Goal: Task Accomplishment & Management: Manage account settings

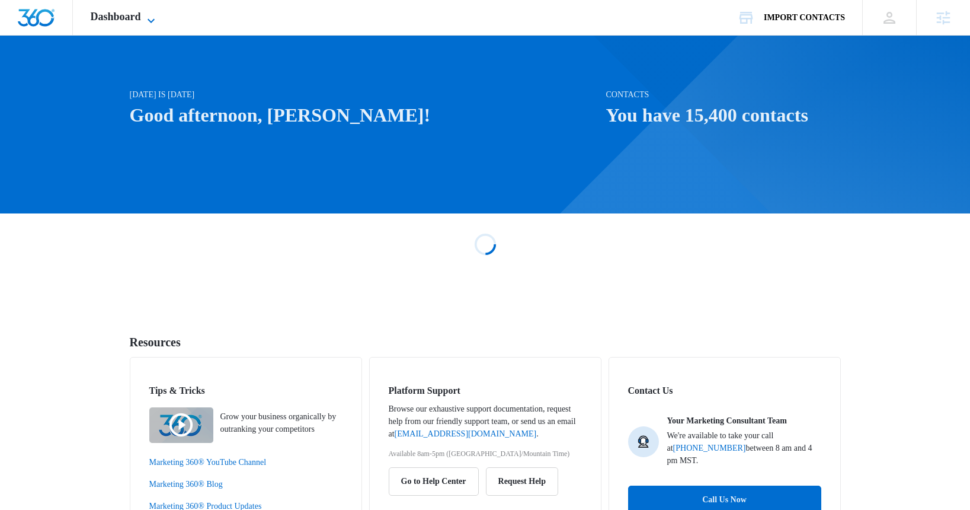
click at [153, 14] on icon at bounding box center [151, 21] width 14 height 14
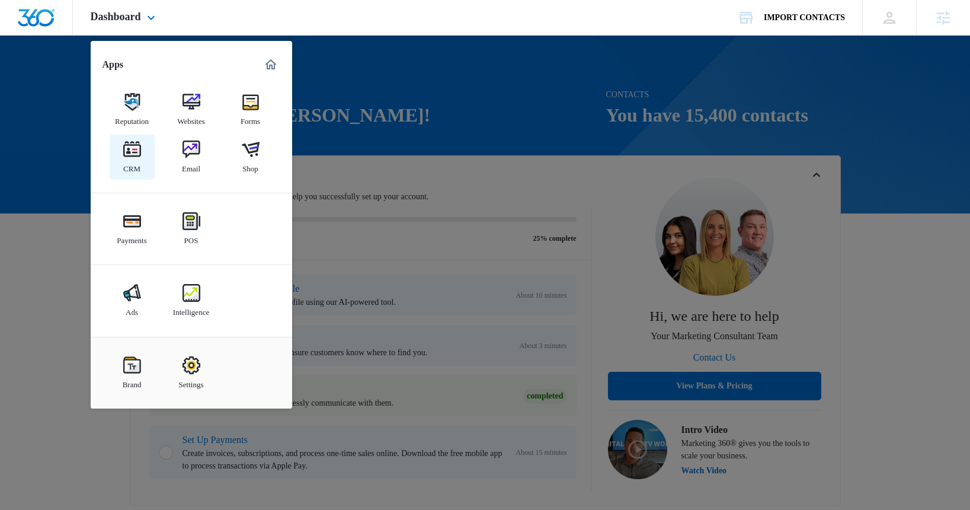
click at [130, 149] on img at bounding box center [132, 149] width 18 height 18
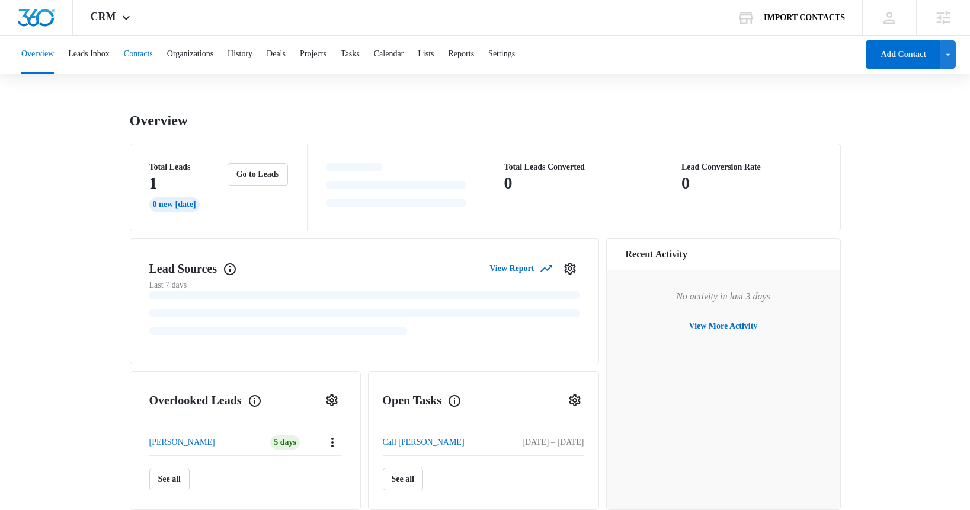
click at [153, 56] on button "Contacts" at bounding box center [138, 55] width 29 height 38
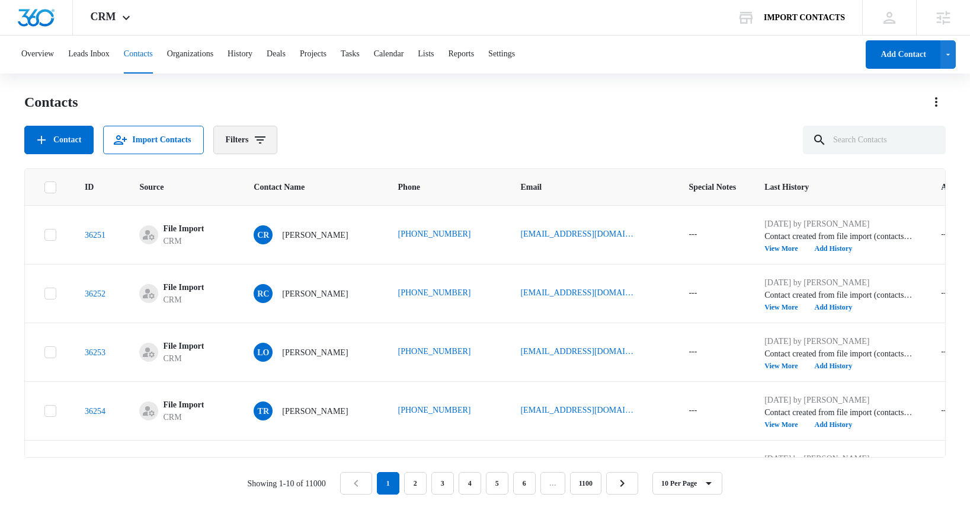
click at [266, 137] on icon "Filters" at bounding box center [260, 140] width 14 height 14
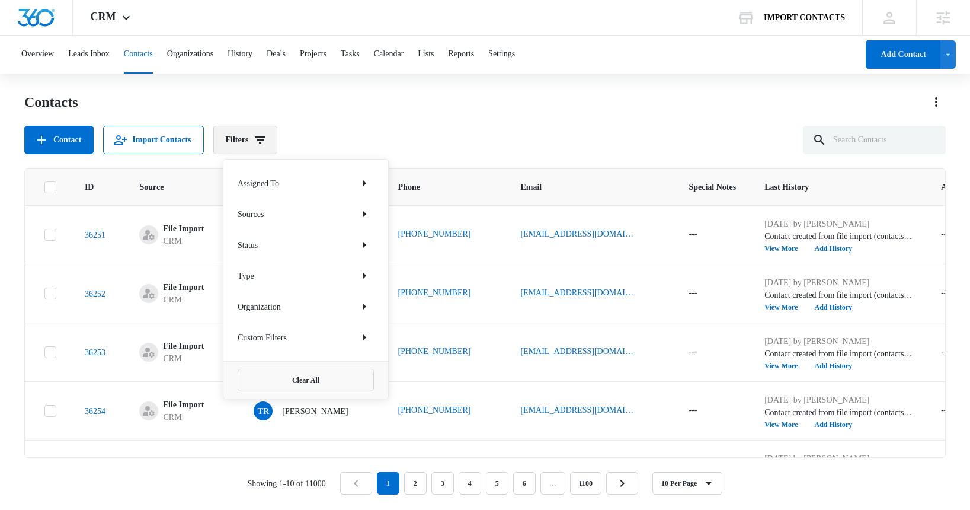
click at [266, 137] on icon "Filters" at bounding box center [260, 139] width 11 height 7
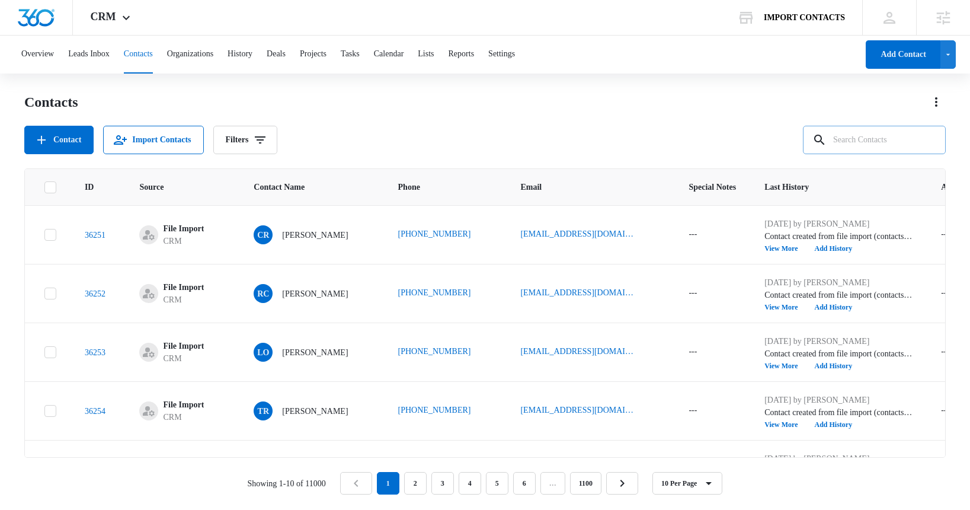
click at [856, 144] on input "text" at bounding box center [874, 140] width 143 height 28
click at [267, 142] on icon "Filters" at bounding box center [260, 140] width 14 height 14
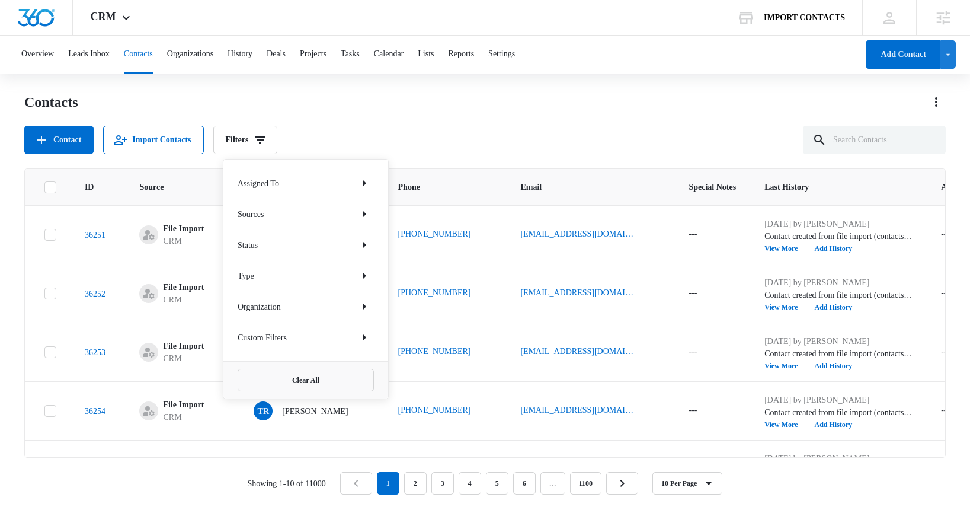
click at [318, 244] on div "Status" at bounding box center [306, 244] width 136 height 19
click at [363, 246] on icon "Show Status filters" at bounding box center [364, 245] width 14 height 14
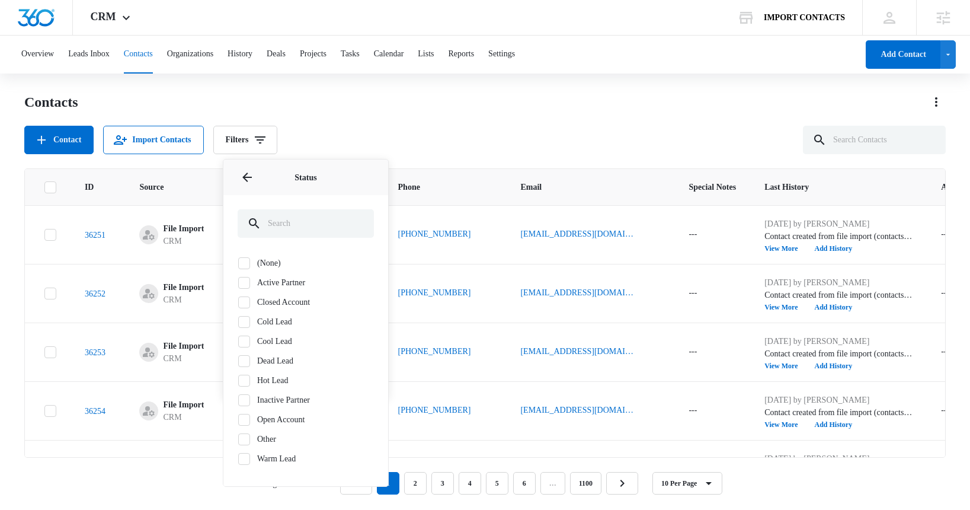
click at [383, 128] on div "Contact Import Contacts Filters Assigned To Sources Status Status (None) Active…" at bounding box center [485, 140] width 922 height 28
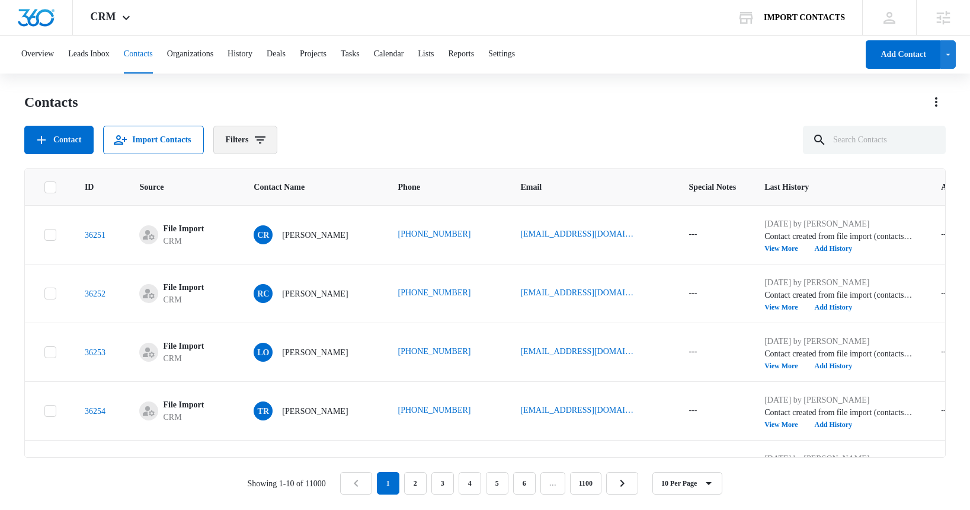
click at [266, 142] on icon "Filters" at bounding box center [260, 139] width 11 height 7
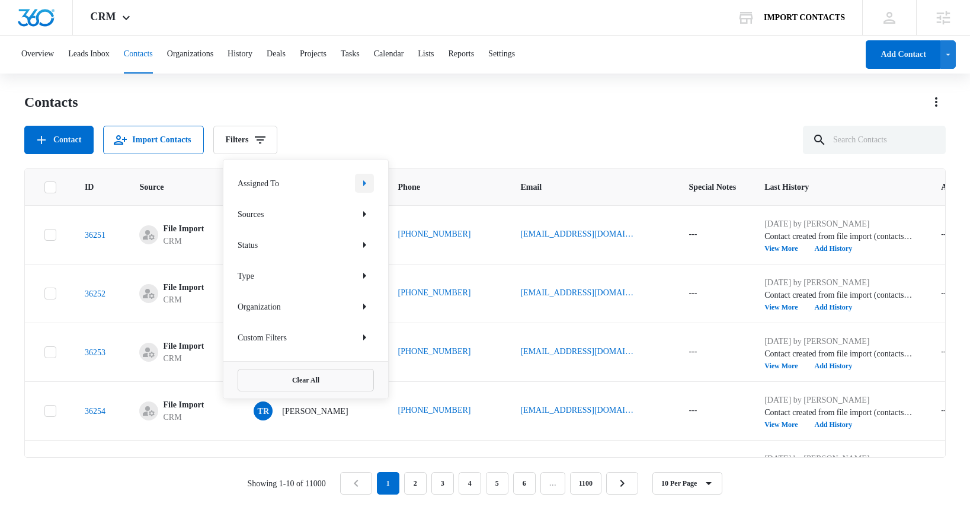
click at [366, 184] on icon "Show Assigned To filters" at bounding box center [364, 183] width 14 height 14
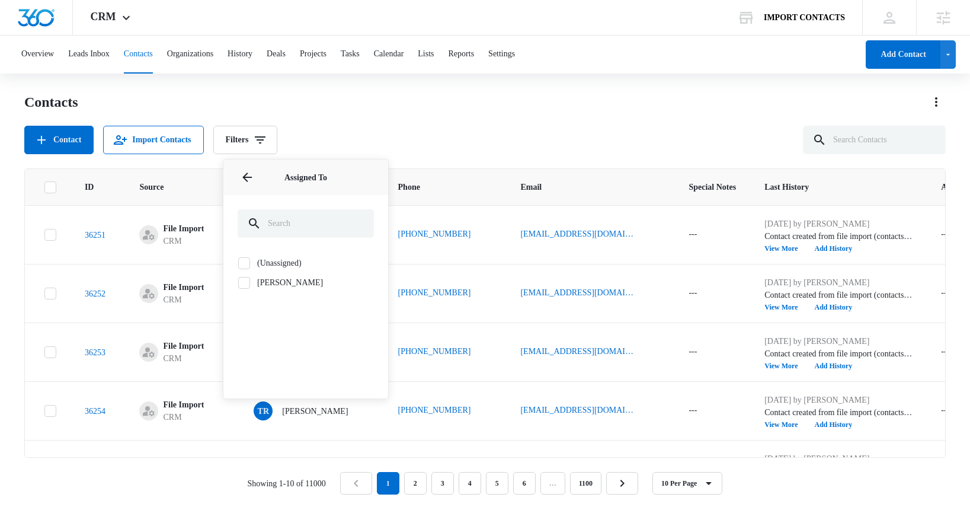
click at [288, 279] on label "Tommy Pastrami" at bounding box center [306, 282] width 136 height 12
click at [238, 282] on input "Tommy Pastrami" at bounding box center [238, 282] width 1 height 1
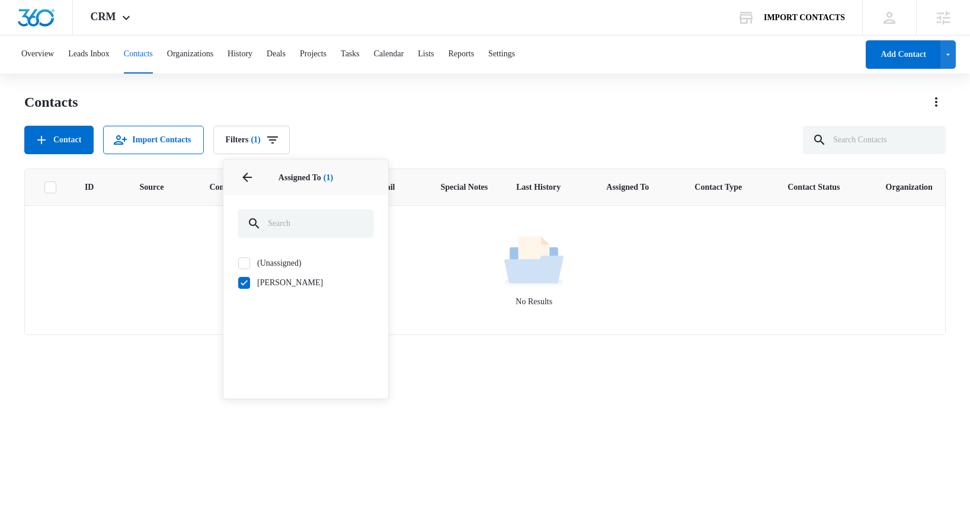
click at [244, 285] on icon at bounding box center [244, 282] width 11 height 11
click at [238, 283] on input "Tommy Pastrami" at bounding box center [238, 282] width 1 height 1
checkbox input "false"
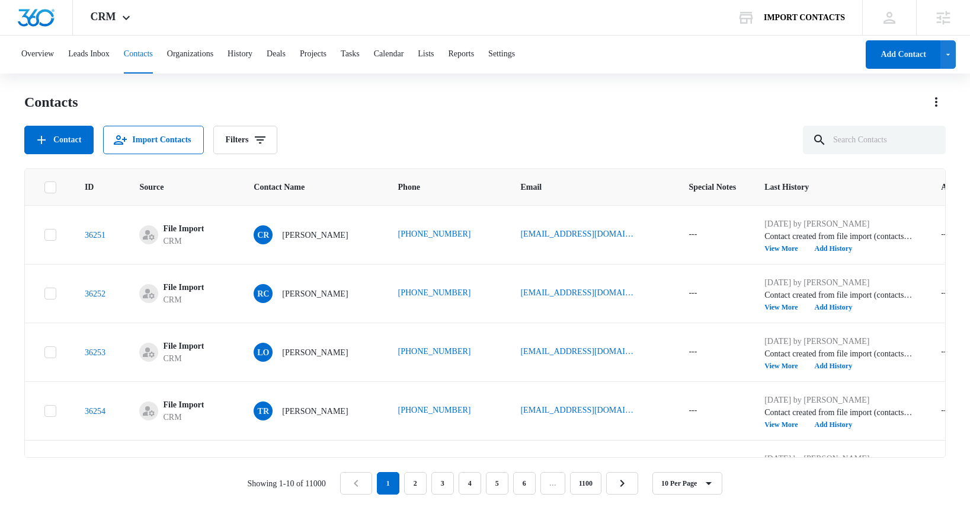
drag, startPoint x: 399, startPoint y: 94, endPoint x: 395, endPoint y: 100, distance: 7.6
click at [399, 94] on div "Contacts" at bounding box center [485, 101] width 922 height 19
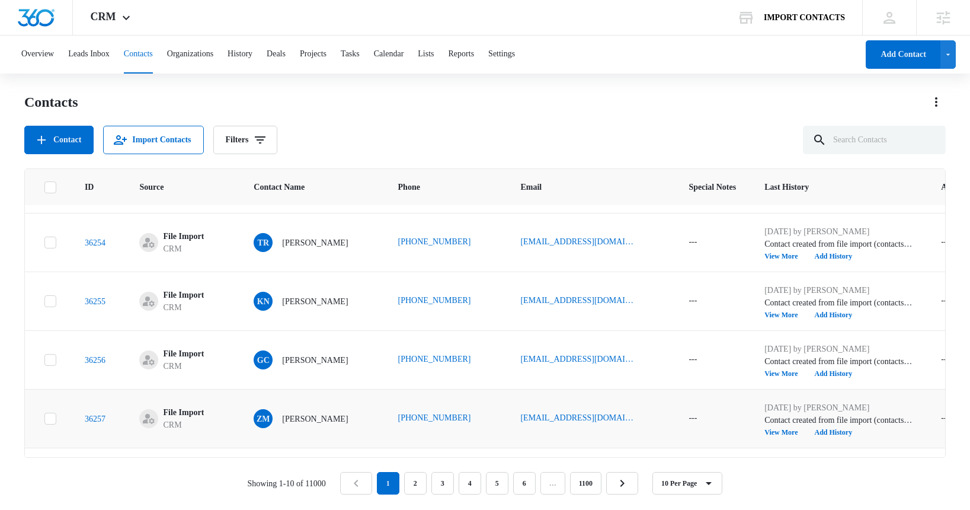
scroll to position [335, 0]
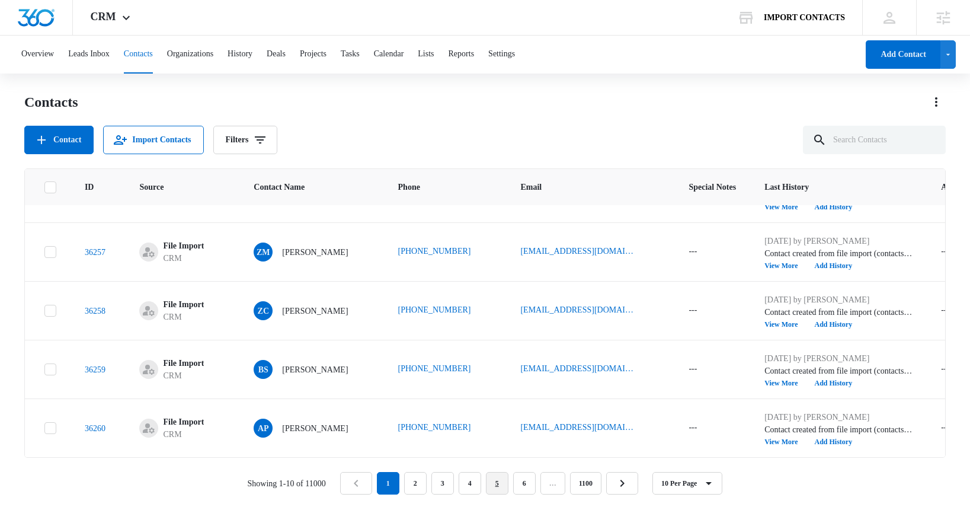
click at [499, 481] on link "5" at bounding box center [497, 483] width 23 height 23
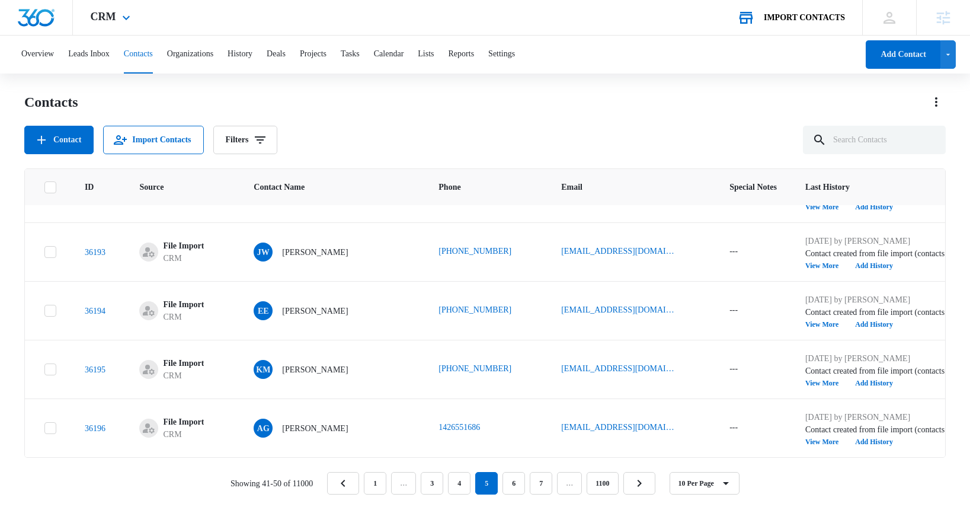
scroll to position [0, 0]
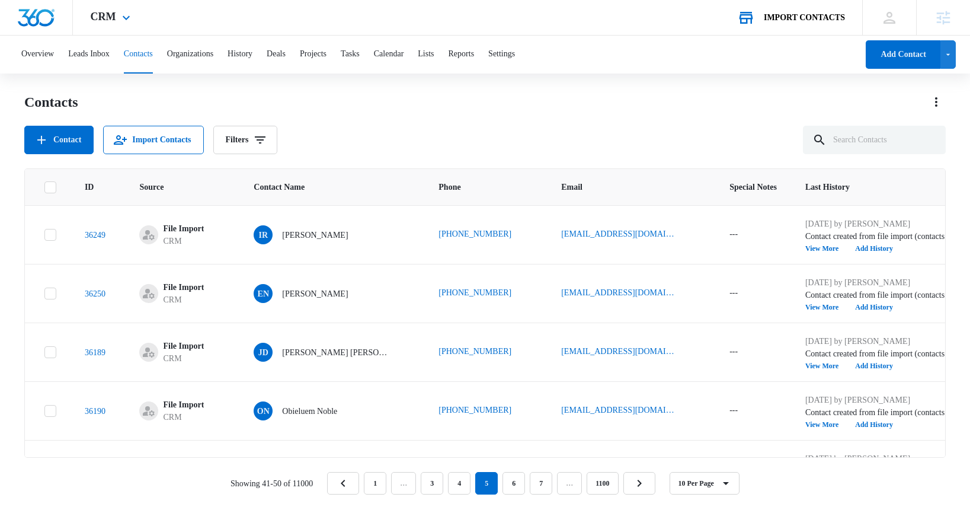
click at [812, 20] on div "IMPORT CONTACTS" at bounding box center [804, 17] width 81 height 9
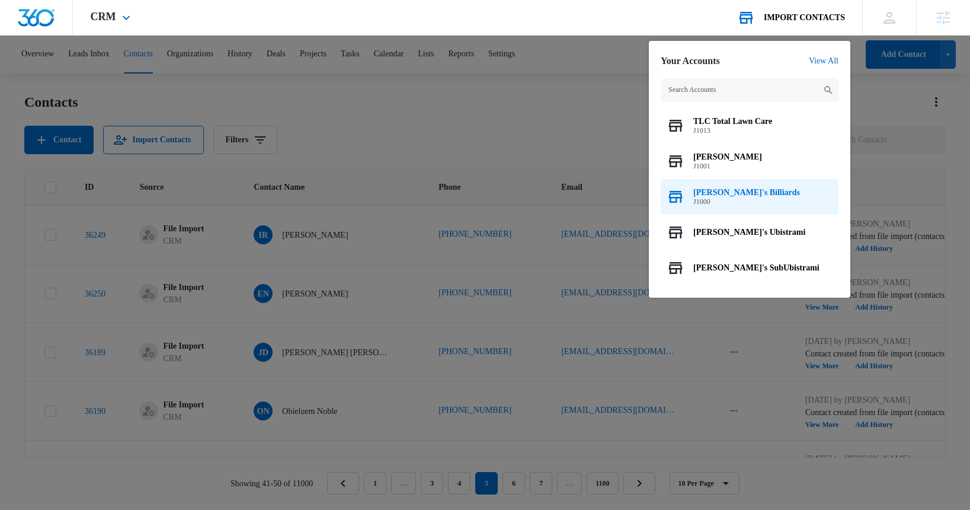
click at [725, 194] on span "[PERSON_NAME]'s Billiards" at bounding box center [746, 192] width 107 height 9
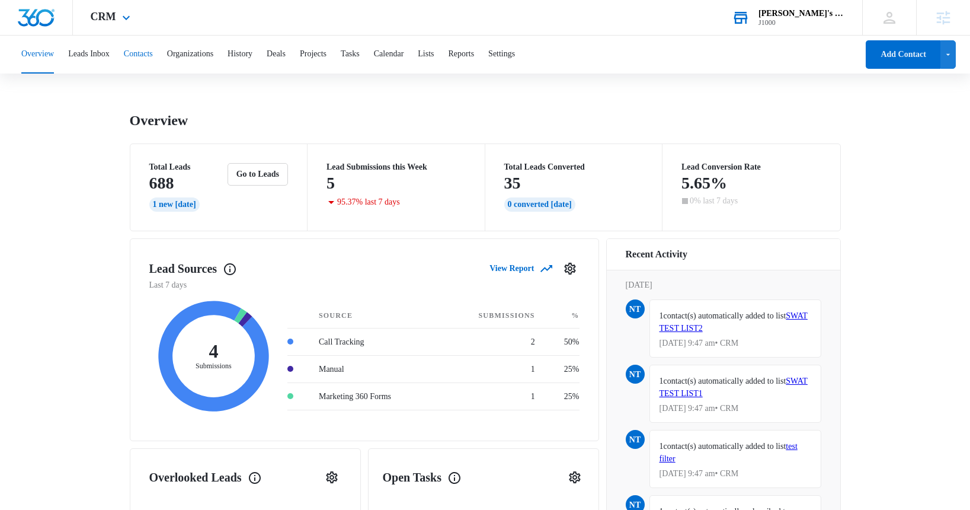
click at [153, 54] on button "Contacts" at bounding box center [138, 55] width 29 height 38
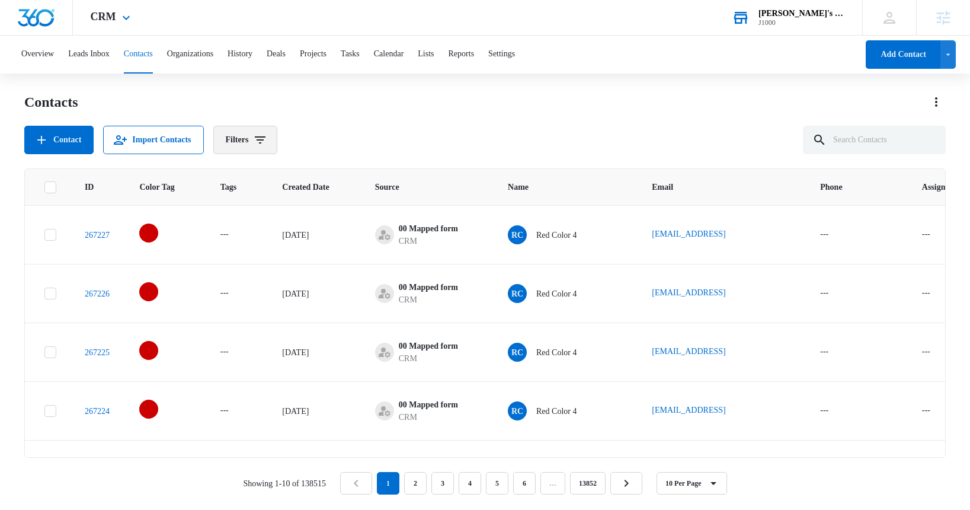
click at [266, 136] on icon "Filters" at bounding box center [260, 139] width 11 height 7
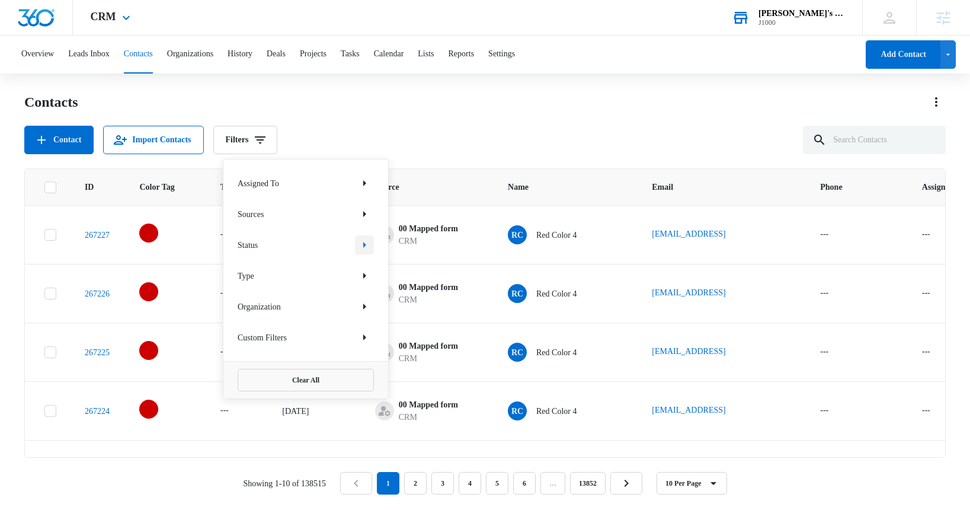
click at [362, 244] on icon "Show Status filters" at bounding box center [364, 245] width 14 height 14
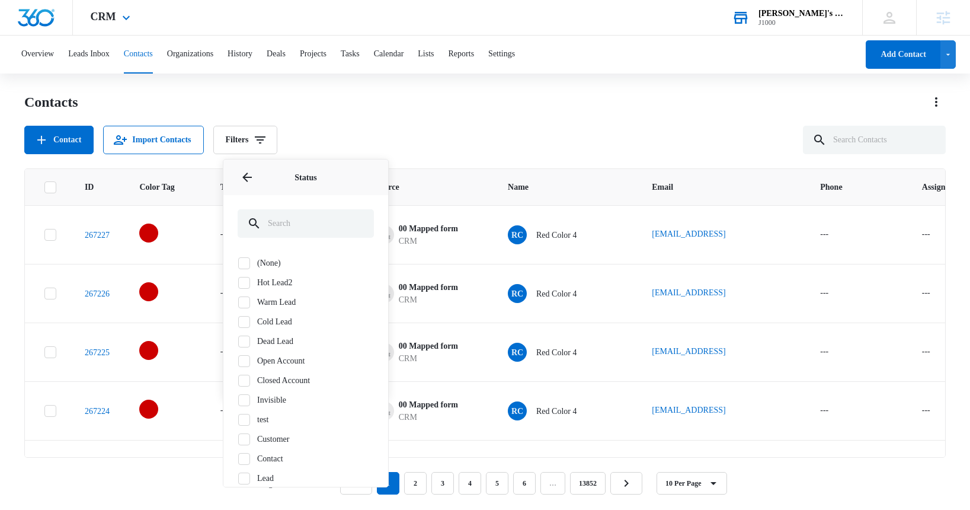
click at [268, 284] on label "Hot Lead2" at bounding box center [306, 282] width 136 height 12
click at [238, 283] on input "Hot Lead2" at bounding box center [238, 282] width 1 height 1
checkbox input "true"
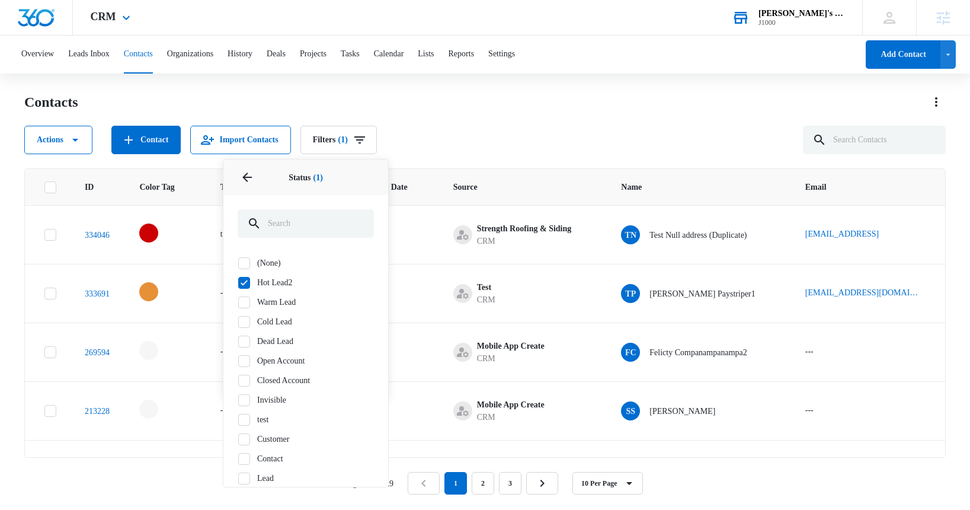
click at [468, 136] on div "Actions Contact Import Contacts Filters (1) Assigned To Sources Status 1 Status…" at bounding box center [485, 140] width 922 height 28
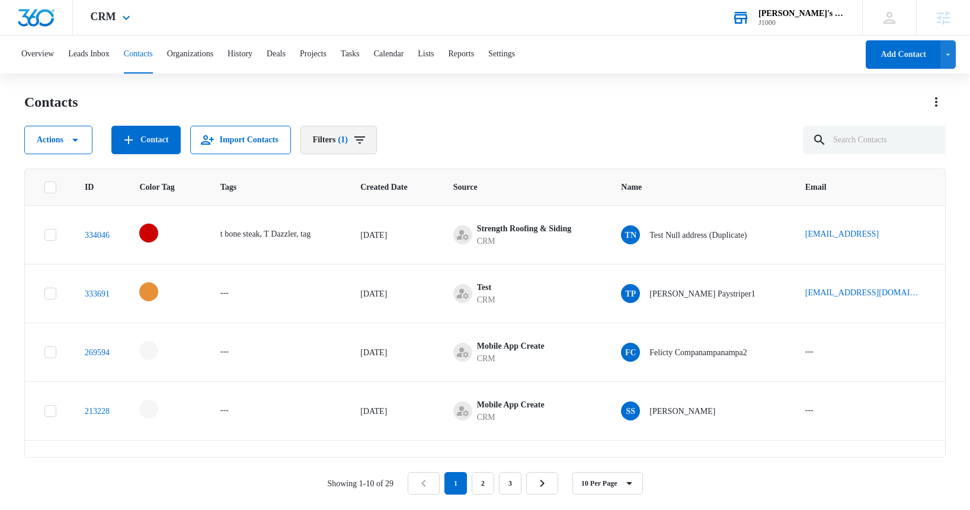
click at [366, 144] on button "Filters (1)" at bounding box center [338, 140] width 76 height 28
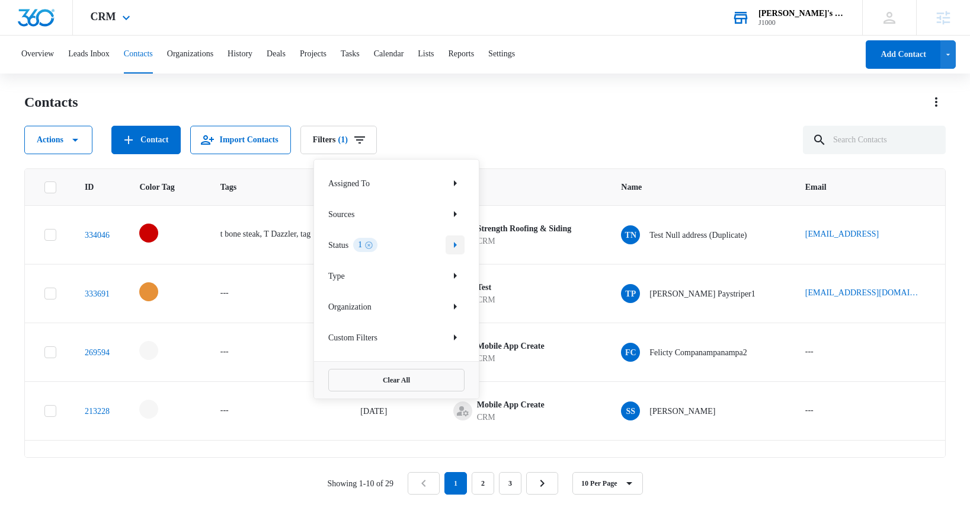
click at [454, 246] on icon "Show Status filters" at bounding box center [455, 245] width 3 height 6
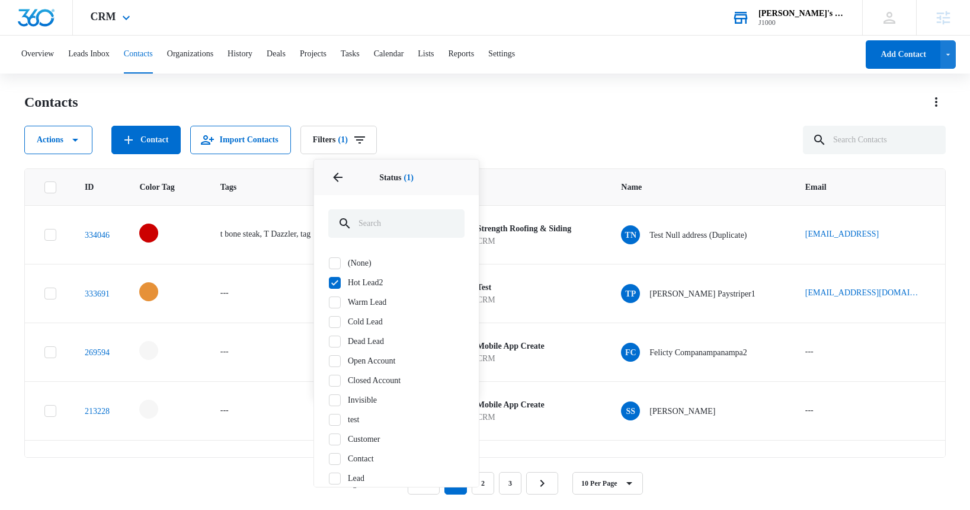
click at [362, 300] on label "Warm Lead" at bounding box center [396, 302] width 136 height 12
click at [329, 302] on input "Warm Lead" at bounding box center [328, 302] width 1 height 1
checkbox input "true"
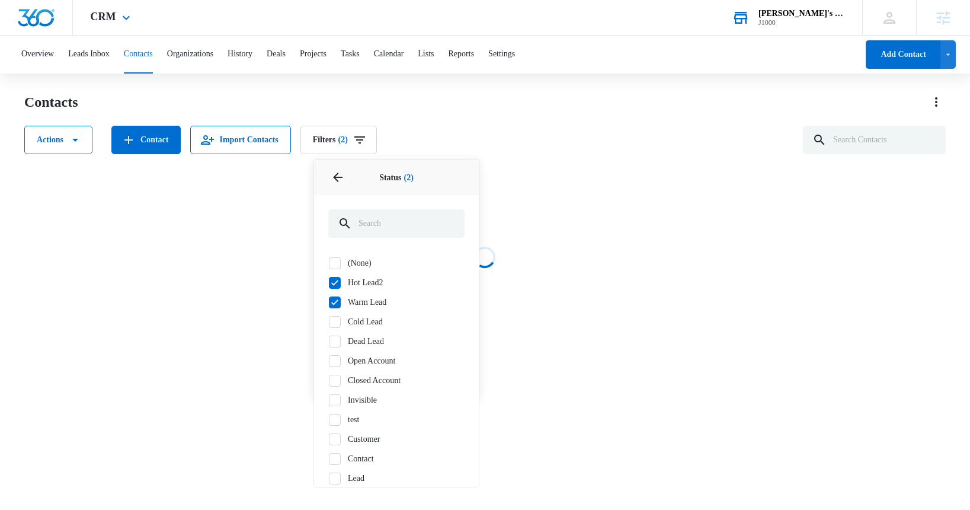
click at [355, 322] on label "Cold Lead" at bounding box center [396, 321] width 136 height 12
click at [329, 322] on input "Cold Lead" at bounding box center [328, 321] width 1 height 1
checkbox input "true"
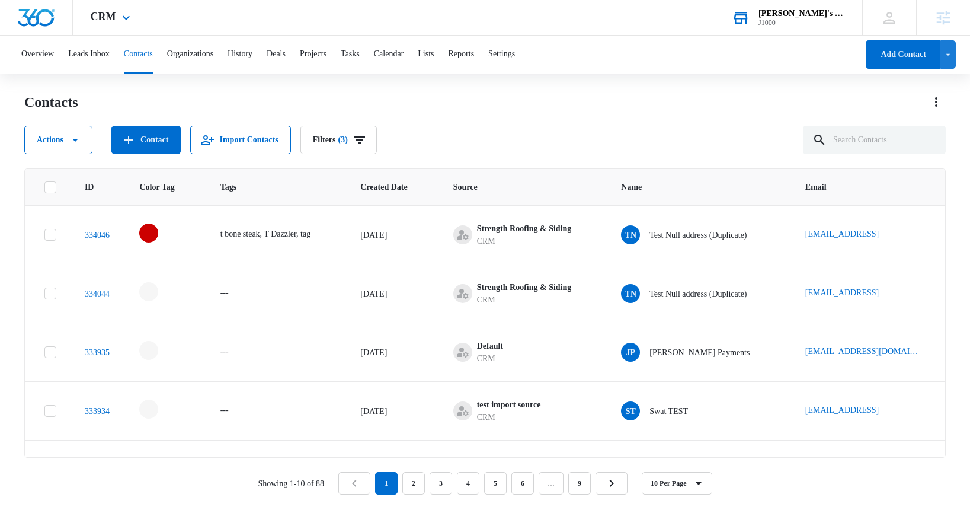
click at [576, 133] on div "Actions Contact Import Contacts Filters (3)" at bounding box center [485, 140] width 922 height 28
click at [365, 139] on icon "Filters" at bounding box center [359, 139] width 11 height 7
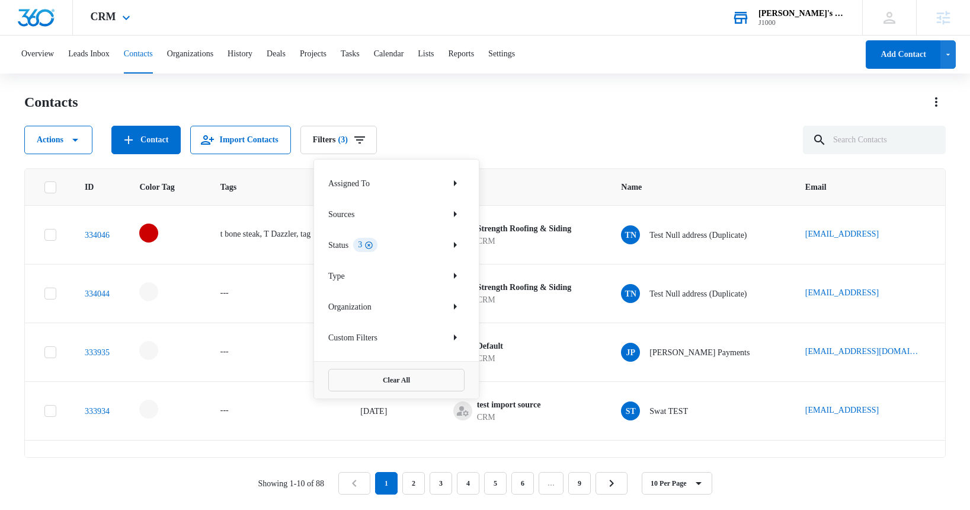
click at [373, 244] on icon "Clear" at bounding box center [369, 245] width 8 height 8
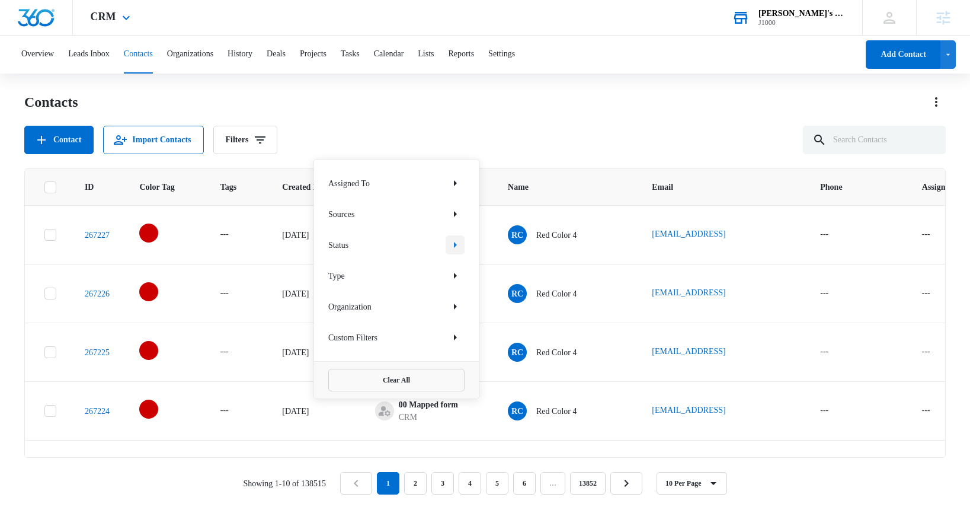
click at [453, 245] on icon "Show Status filters" at bounding box center [455, 245] width 14 height 14
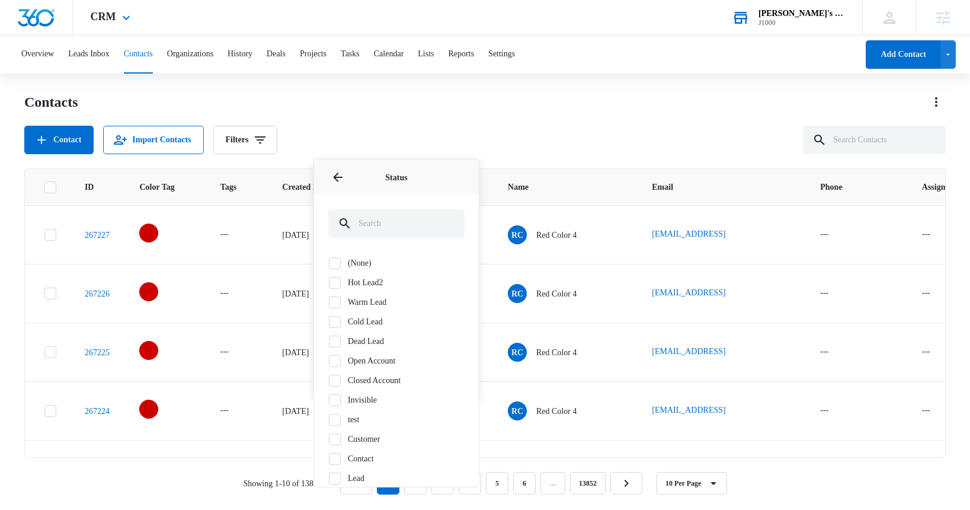
click at [362, 263] on label "(None)" at bounding box center [396, 263] width 136 height 12
click at [329, 263] on input "(None)" at bounding box center [328, 263] width 1 height 1
checkbox input "true"
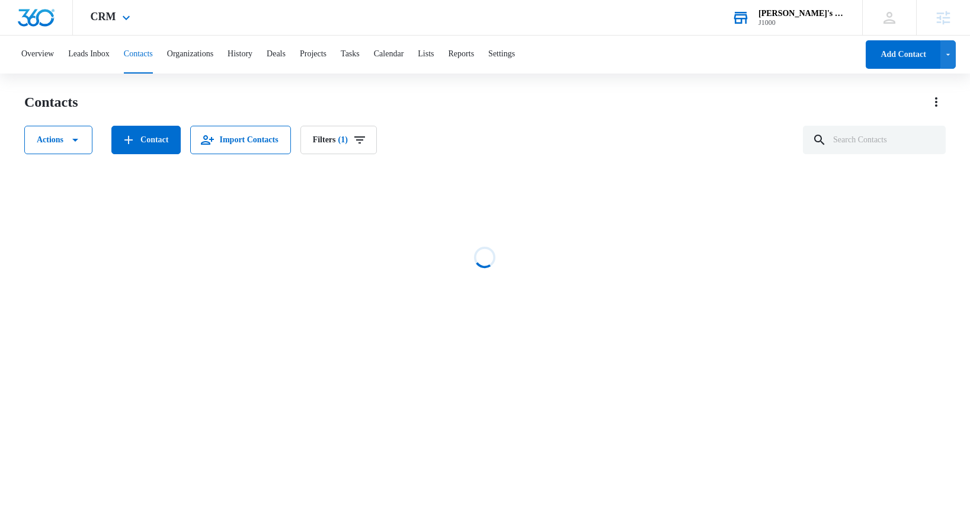
click at [486, 122] on div "Contacts Actions Contact Import Contacts Filters (1)" at bounding box center [485, 123] width 922 height 62
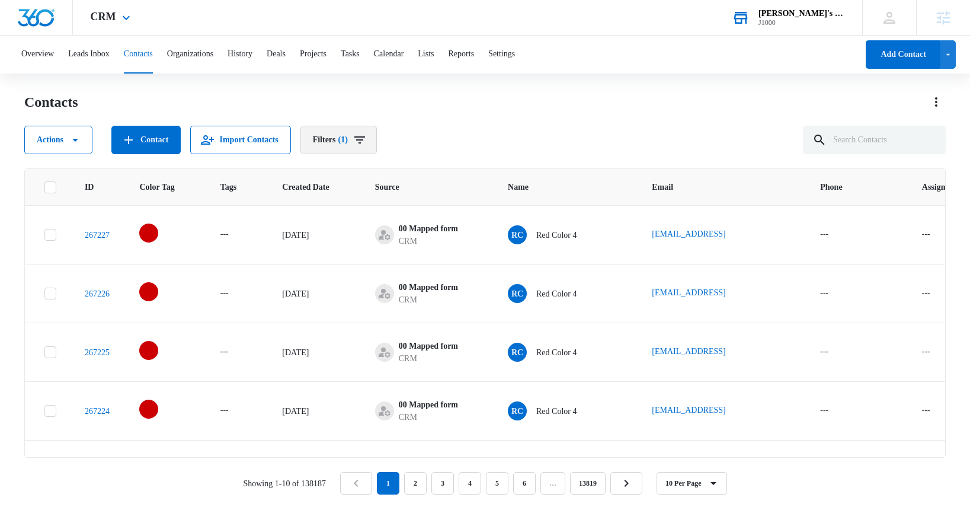
click at [374, 132] on button "Filters (1)" at bounding box center [338, 140] width 76 height 28
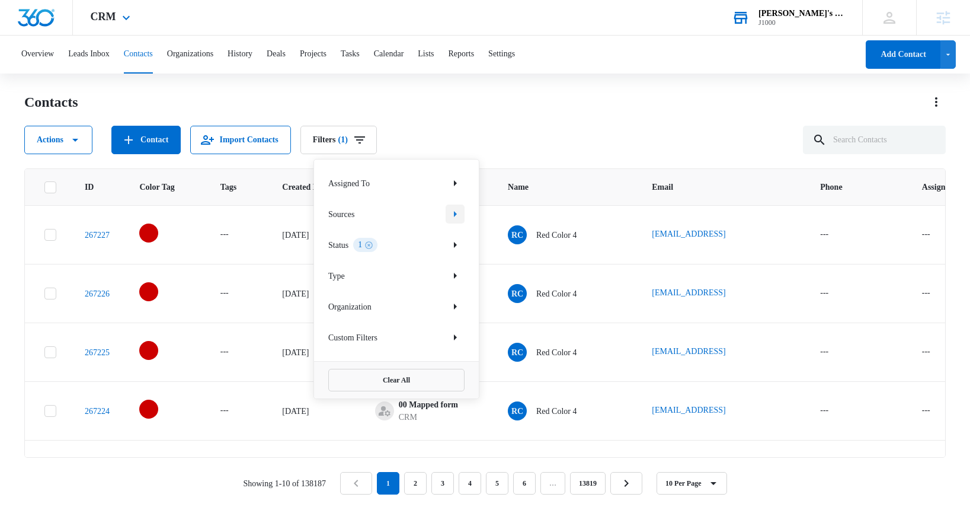
click at [456, 215] on icon "Show Sources filters" at bounding box center [455, 214] width 14 height 14
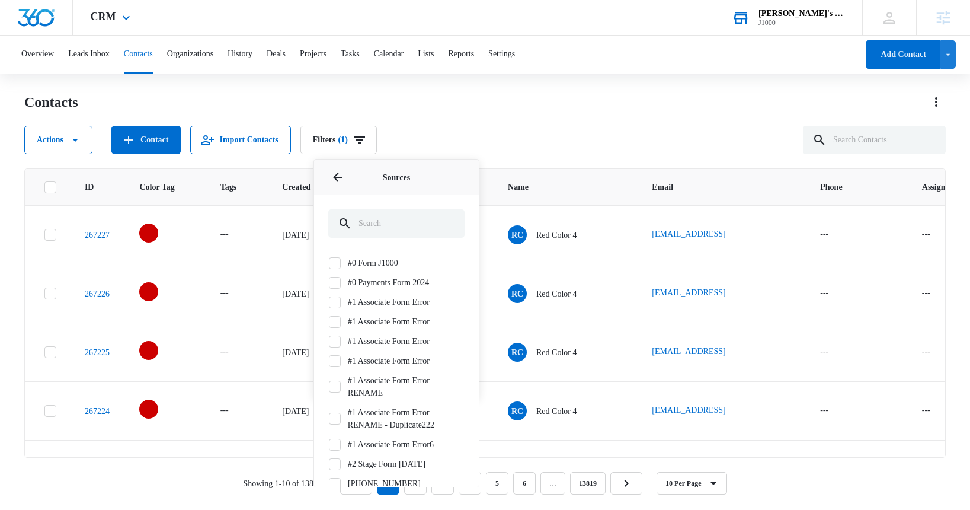
click at [498, 127] on div "Actions Contact Import Contacts Filters (1) Assigned To Sources Sources #0 Form…" at bounding box center [485, 140] width 922 height 28
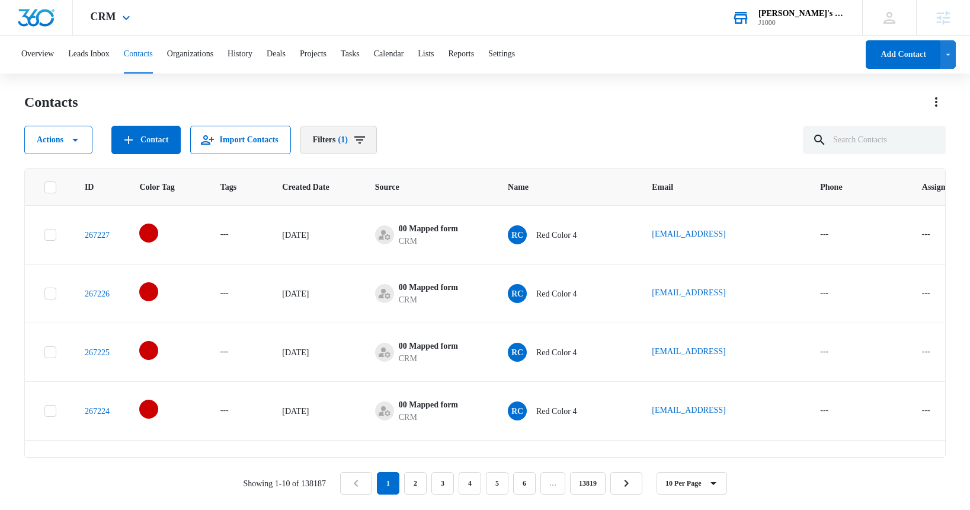
click at [377, 143] on button "Filters (1)" at bounding box center [338, 140] width 76 height 28
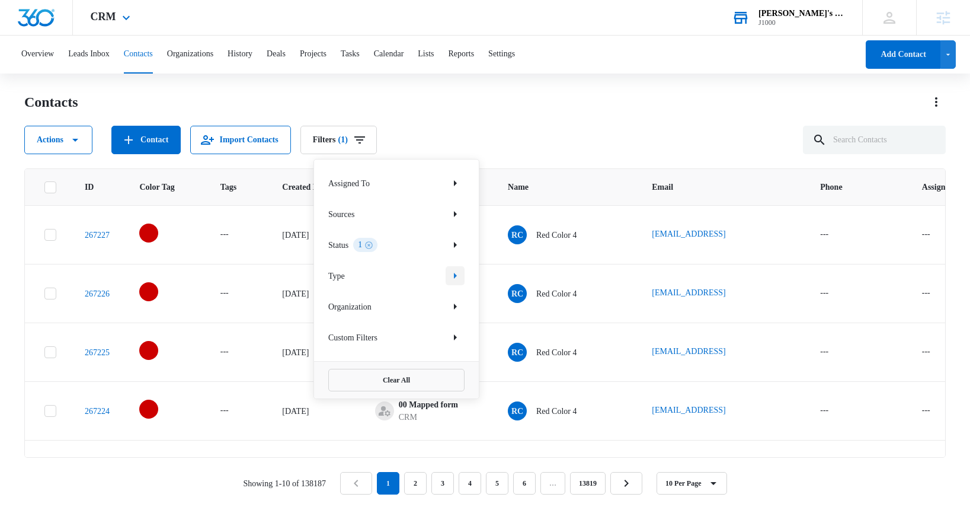
click at [453, 275] on icon "Show Type filters" at bounding box center [455, 275] width 14 height 14
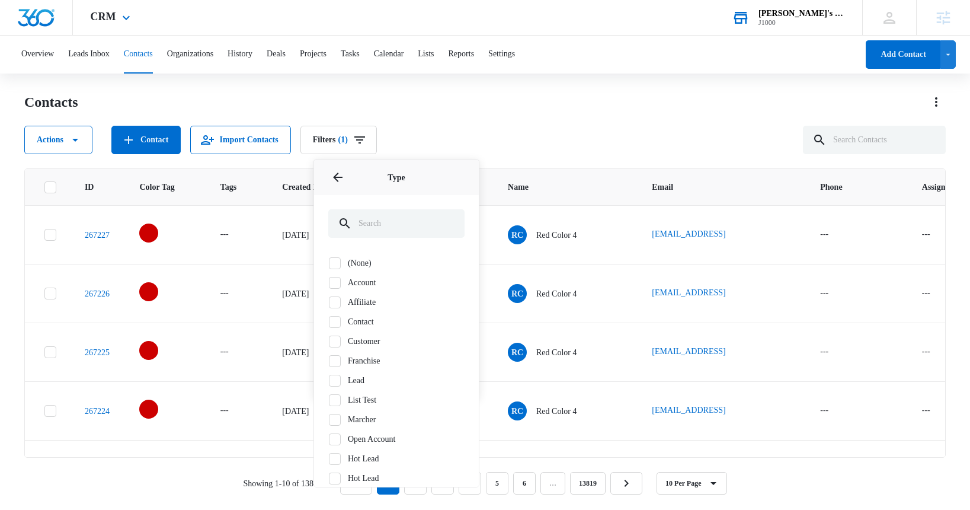
click at [371, 283] on label "Account" at bounding box center [396, 282] width 136 height 12
click at [329, 283] on input "Account" at bounding box center [328, 282] width 1 height 1
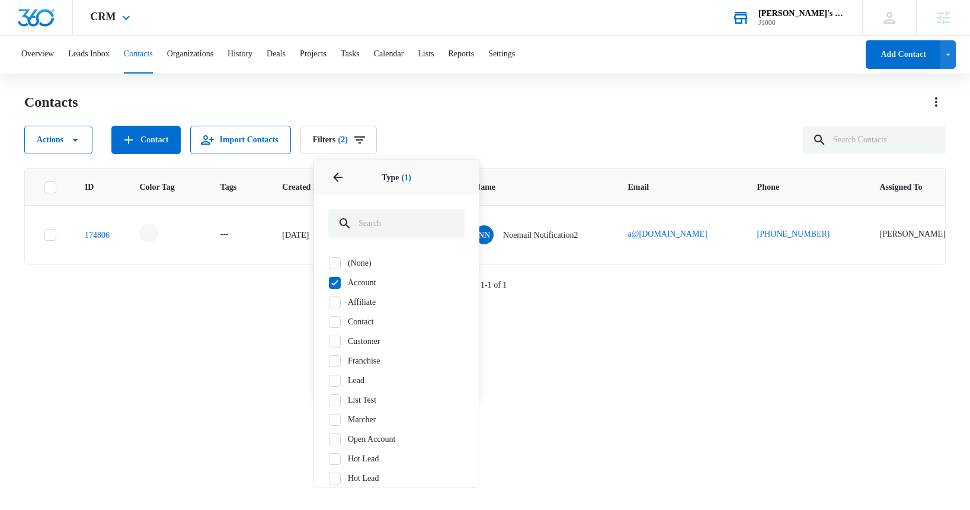
click at [370, 283] on label "Account" at bounding box center [396, 282] width 136 height 12
click at [329, 283] on input "Account" at bounding box center [328, 282] width 1 height 1
checkbox input "false"
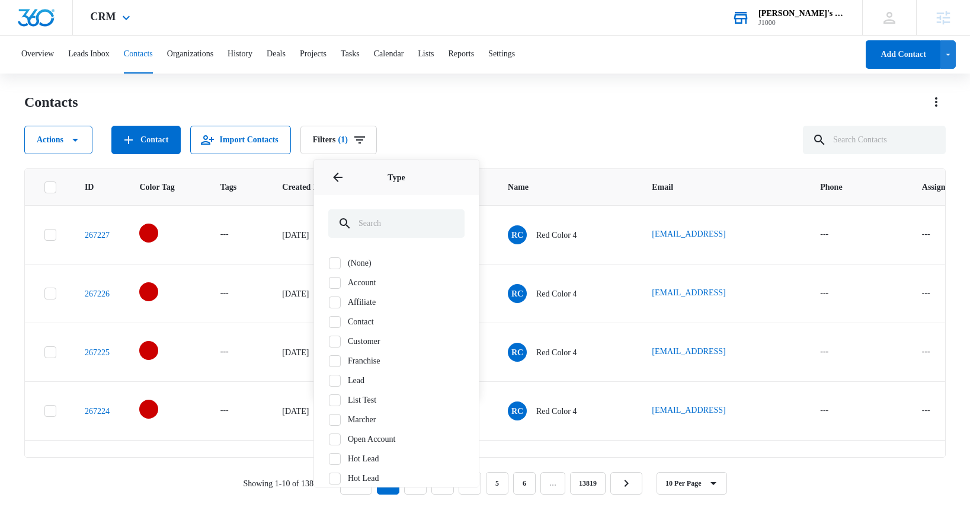
click at [366, 260] on label "(None)" at bounding box center [396, 263] width 136 height 12
click at [329, 263] on input "(None)" at bounding box center [328, 263] width 1 height 1
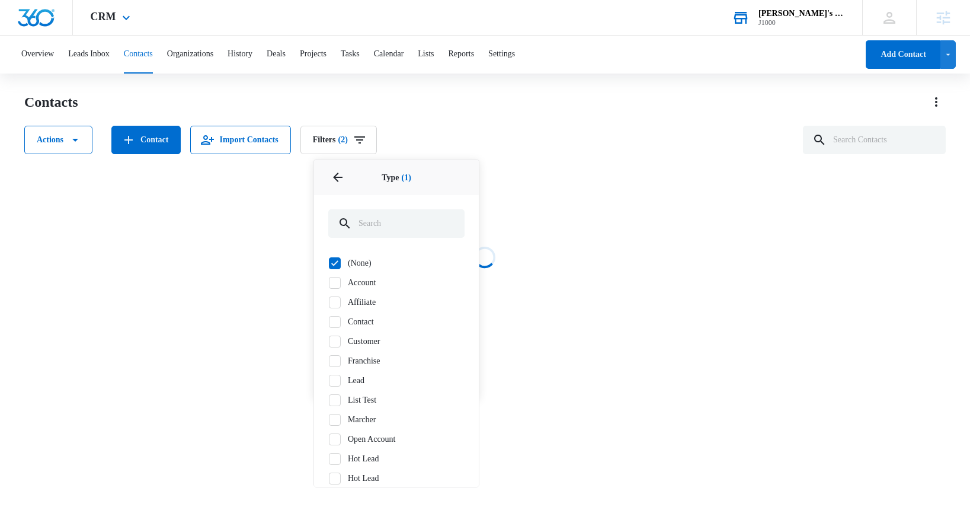
click at [335, 264] on icon at bounding box center [335, 263] width 11 height 11
click at [329, 263] on input "(None)" at bounding box center [328, 263] width 1 height 1
checkbox input "false"
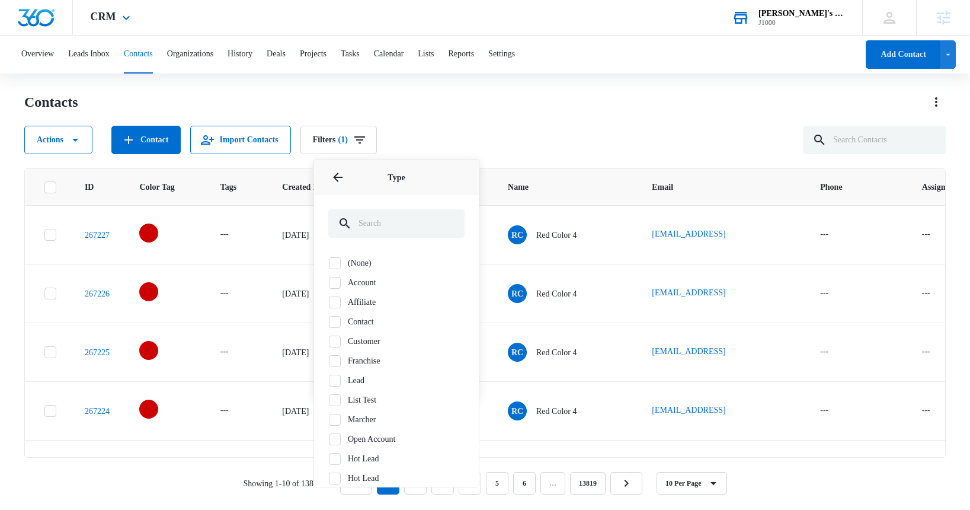
click at [335, 384] on icon at bounding box center [335, 380] width 11 height 11
click at [329, 381] on input "Lead" at bounding box center [328, 380] width 1 height 1
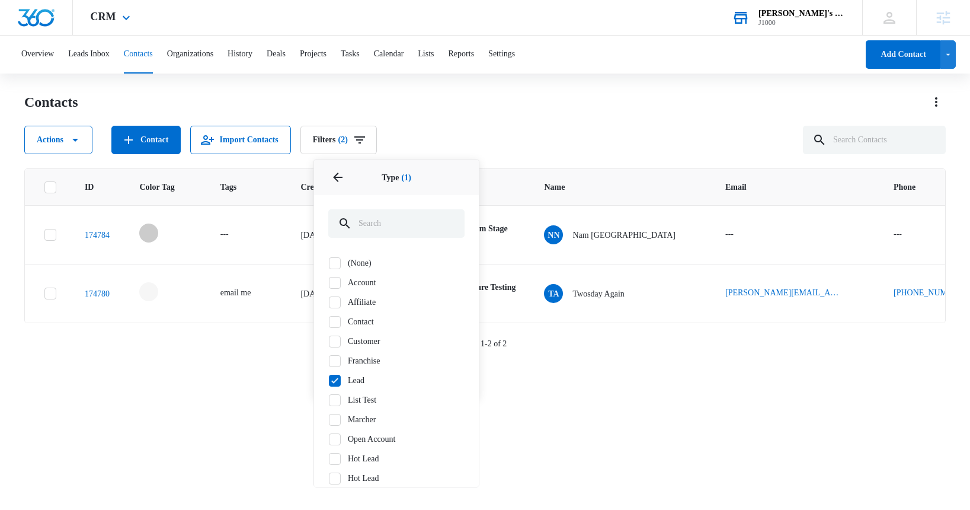
click at [332, 379] on icon at bounding box center [335, 380] width 11 height 11
click at [329, 380] on input "Lead" at bounding box center [328, 380] width 1 height 1
checkbox input "false"
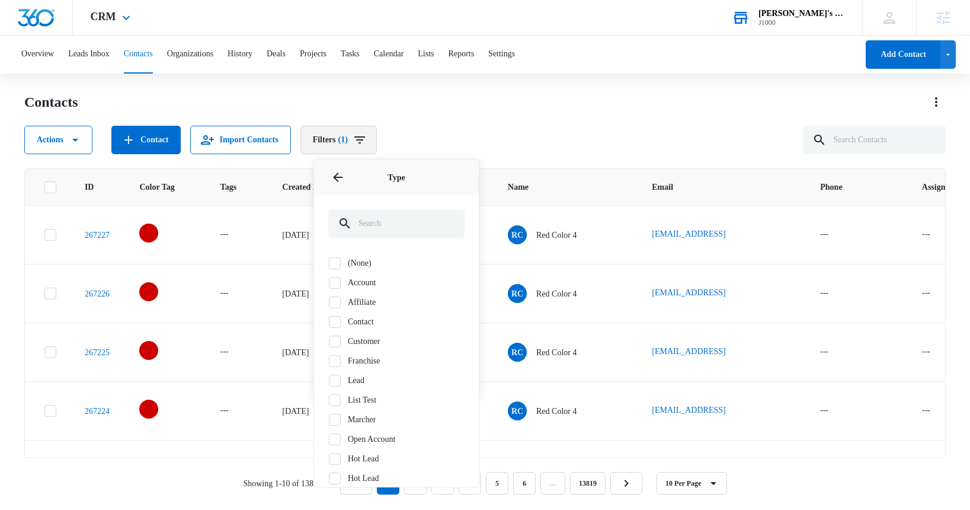
click at [377, 141] on button "Filters (1)" at bounding box center [338, 140] width 76 height 28
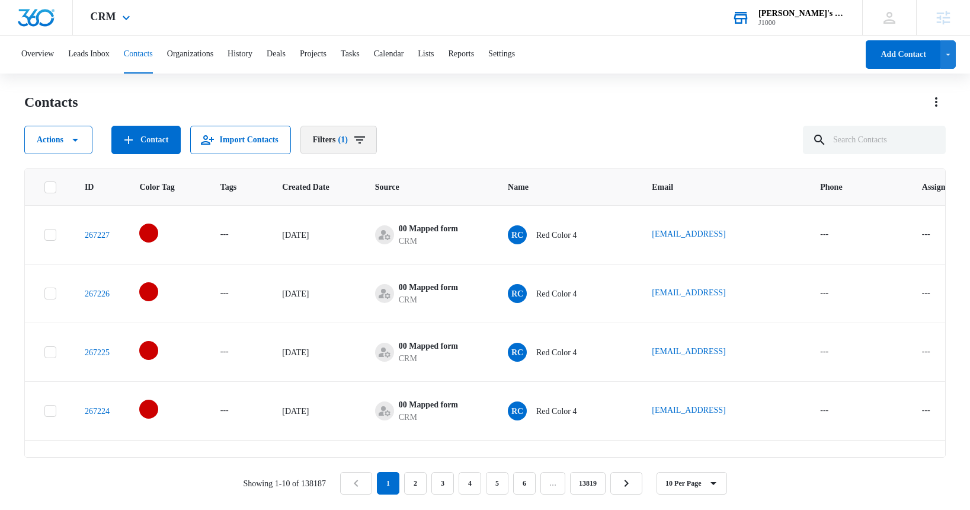
click at [377, 141] on button "Filters (1)" at bounding box center [338, 140] width 76 height 28
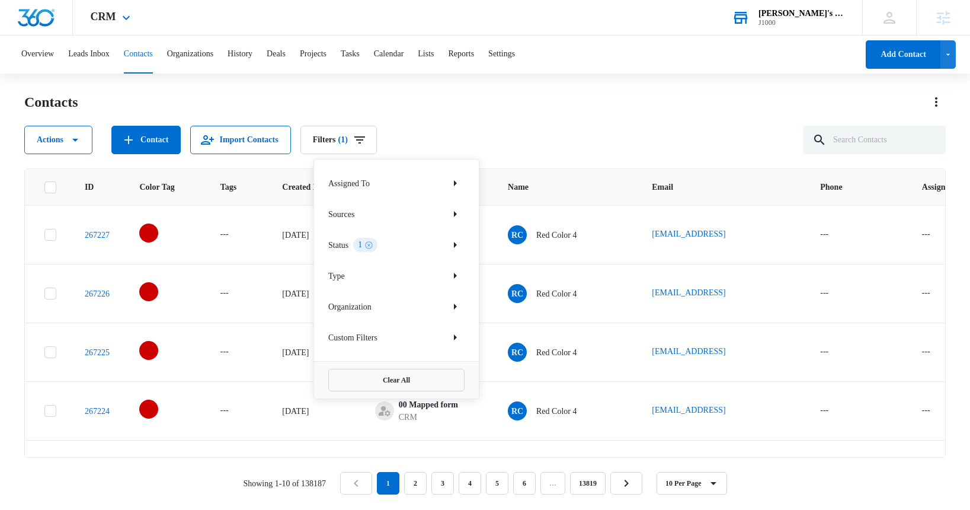
click at [370, 183] on p "Assigned To" at bounding box center [348, 183] width 41 height 12
click at [459, 180] on icon "Show Assigned To filters" at bounding box center [455, 183] width 14 height 14
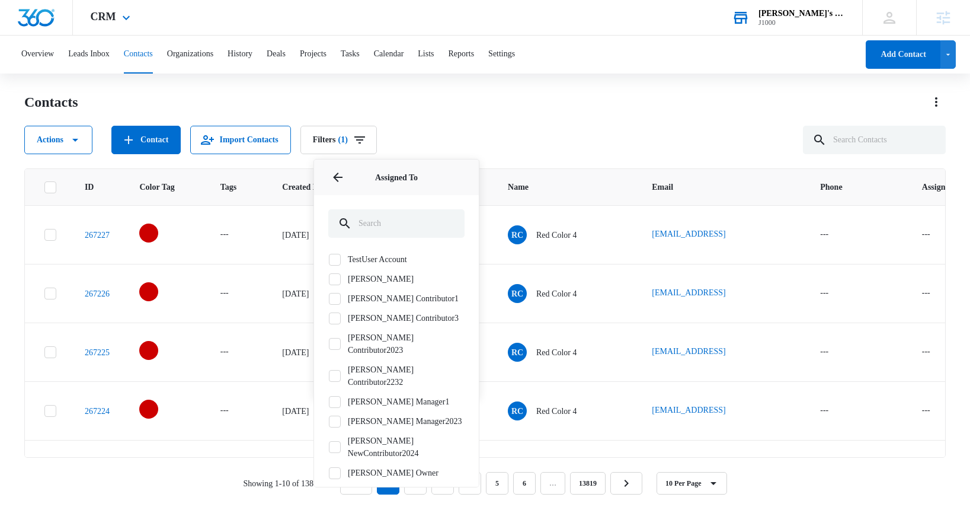
scroll to position [1648, 0]
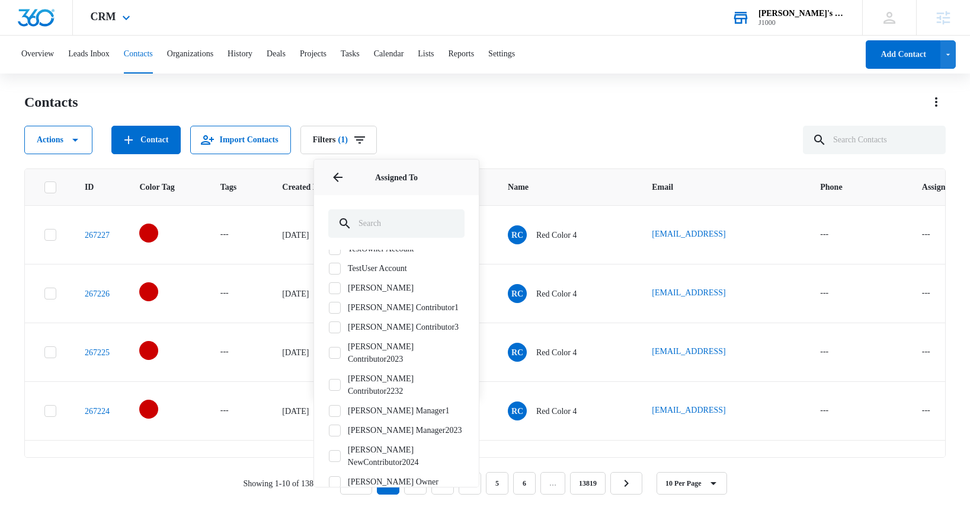
click at [337, 283] on icon at bounding box center [335, 288] width 11 height 11
click at [329, 287] on input "[PERSON_NAME]" at bounding box center [328, 287] width 1 height 1
checkbox input "true"
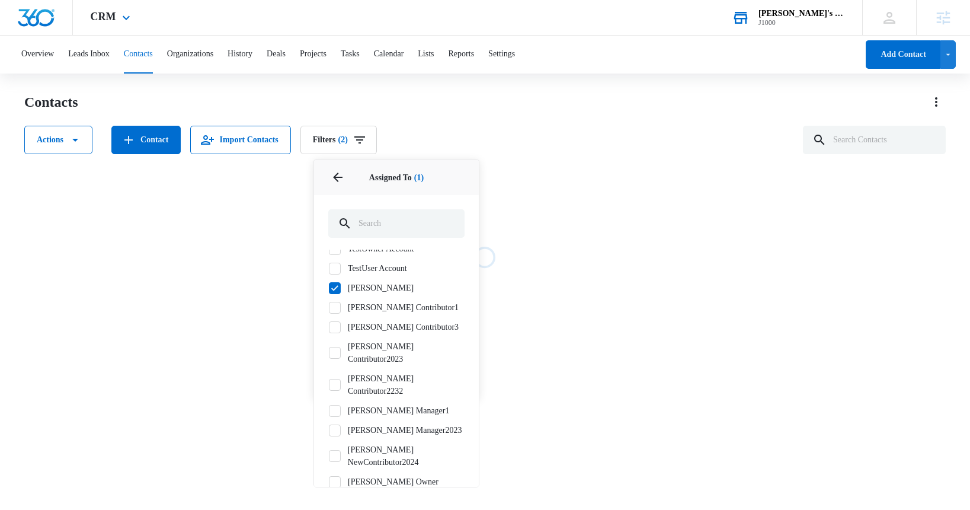
click at [337, 302] on icon at bounding box center [335, 307] width 11 height 11
click at [329, 307] on input "Tommy Contributor1" at bounding box center [328, 307] width 1 height 1
checkbox input "true"
click at [337, 322] on icon at bounding box center [335, 327] width 11 height 11
click at [329, 327] on input "Tommy Contributor3" at bounding box center [328, 327] width 1 height 1
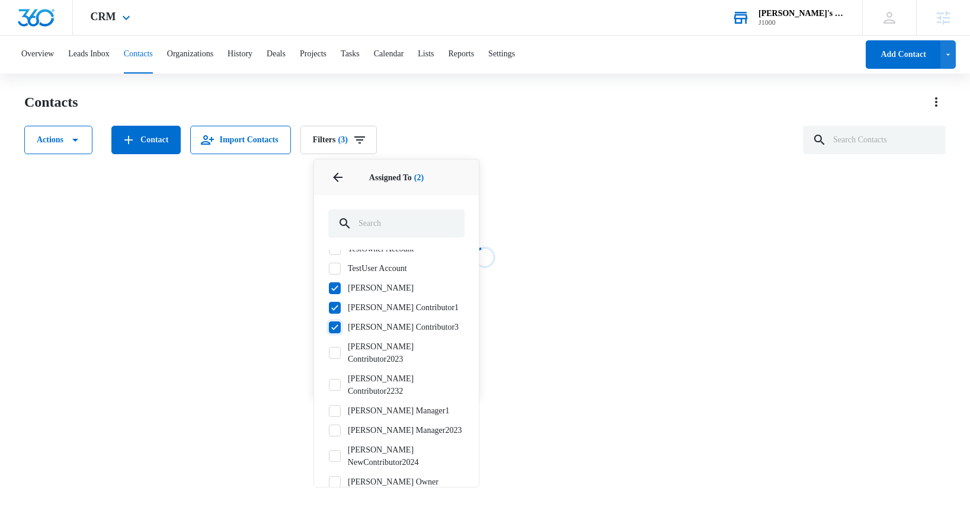
checkbox input "true"
click at [339, 347] on icon at bounding box center [335, 352] width 11 height 11
click at [329, 353] on input "Tommy Contributor2023" at bounding box center [328, 353] width 1 height 1
checkbox input "true"
click at [338, 382] on icon at bounding box center [334, 384] width 7 height 5
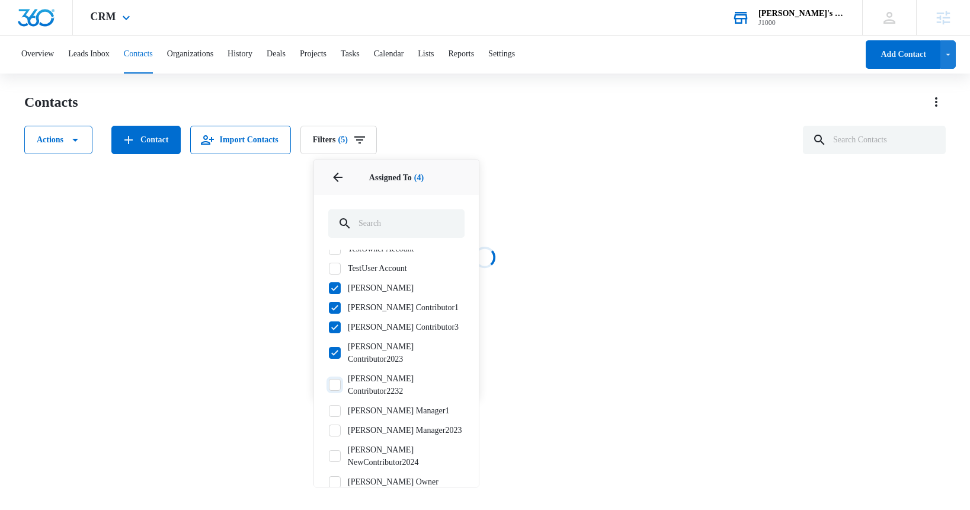
click at [329, 385] on input "Tommy Contributor2232" at bounding box center [328, 385] width 1 height 1
checkbox input "true"
click at [343, 404] on label "Tommy Manager1" at bounding box center [396, 410] width 136 height 12
click at [329, 410] on input "Tommy Manager1" at bounding box center [328, 410] width 1 height 1
checkbox input "true"
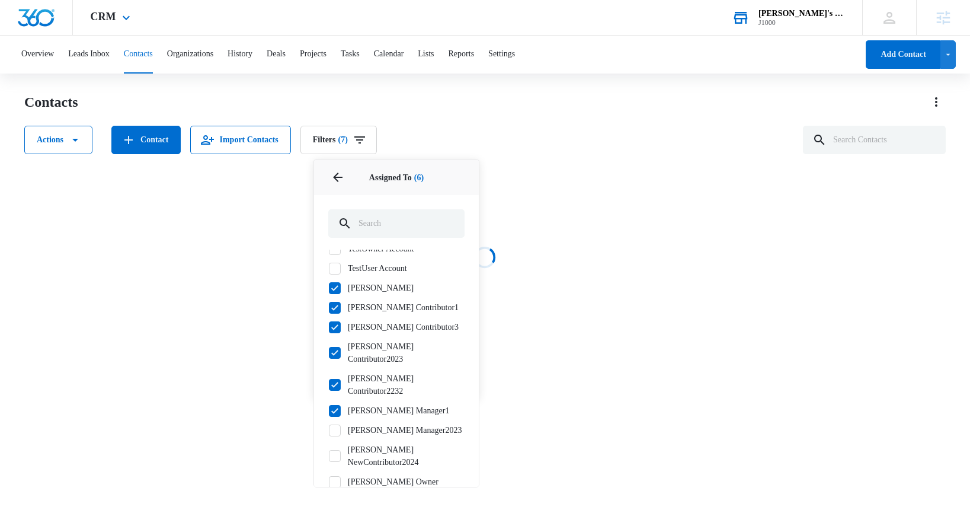
click at [339, 425] on icon at bounding box center [335, 430] width 11 height 11
click at [329, 430] on input "Tommy Manager2023" at bounding box center [328, 430] width 1 height 1
checkbox input "true"
click at [339, 450] on icon at bounding box center [335, 455] width 11 height 11
click at [329, 456] on input "Tommy NewContributor2024" at bounding box center [328, 456] width 1 height 1
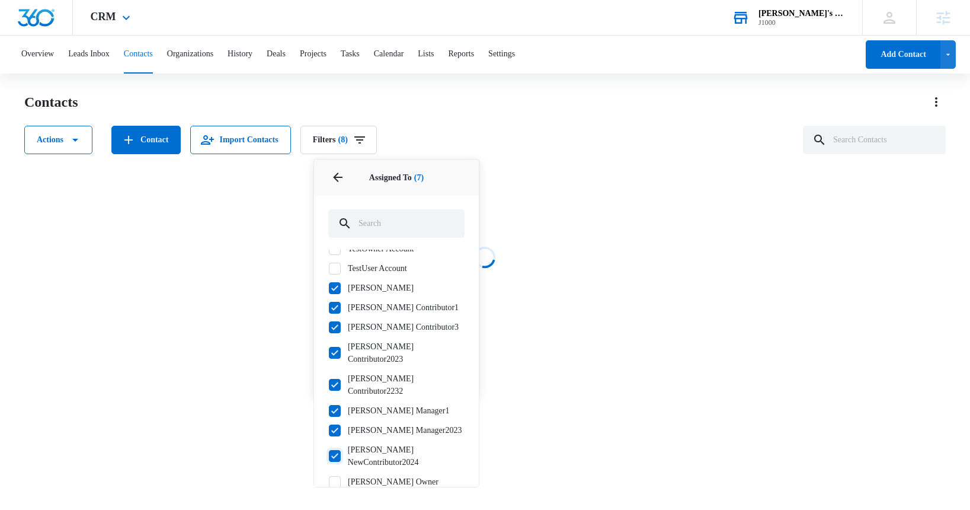
checkbox input "true"
click at [335, 479] on icon at bounding box center [334, 481] width 7 height 5
click at [329, 481] on input "Tommy Owner" at bounding box center [328, 481] width 1 height 1
checkbox input "true"
click at [334, 180] on icon "Back" at bounding box center [338, 177] width 14 height 14
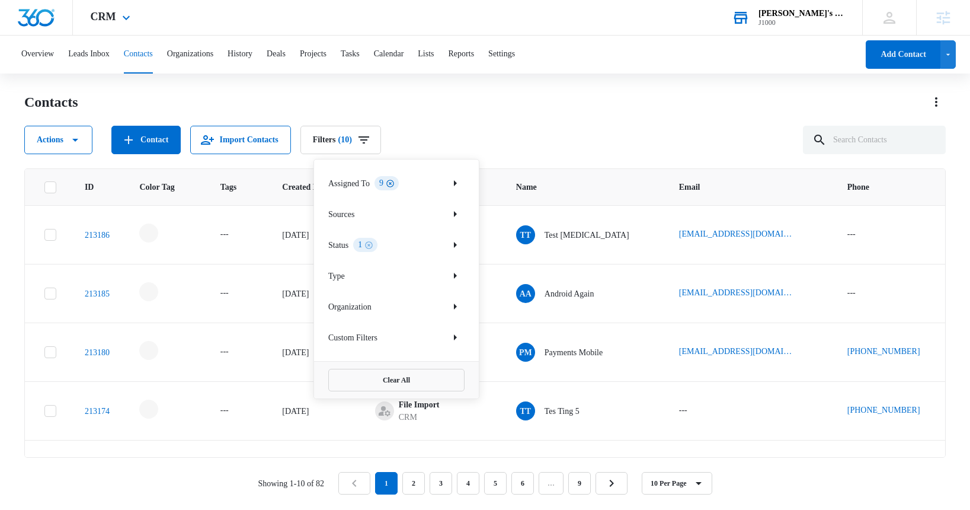
click at [394, 183] on icon "Clear" at bounding box center [390, 184] width 8 height 8
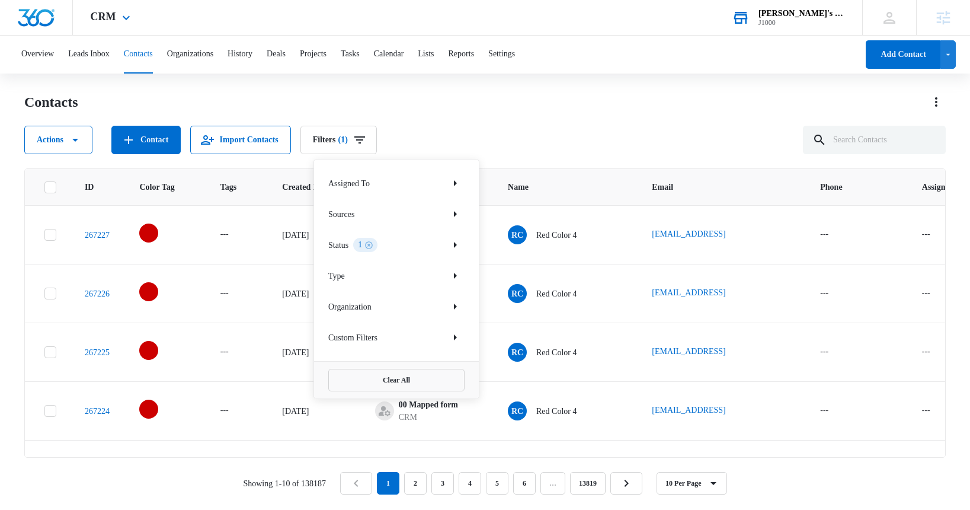
click at [398, 183] on div "Assigned To" at bounding box center [396, 183] width 136 height 19
click at [418, 126] on div "Actions Contact Import Contacts Filters (1) Assigned To Sources Status 1 Type O…" at bounding box center [485, 140] width 922 height 28
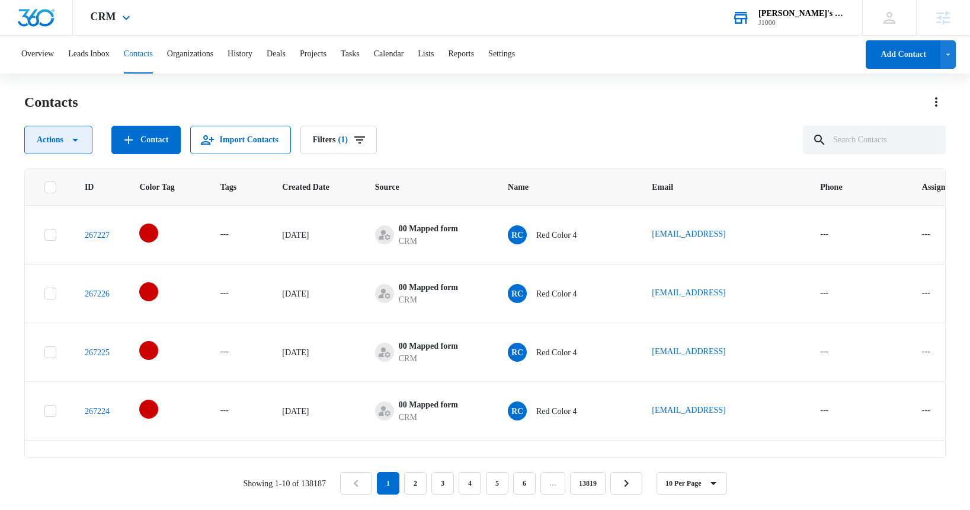
click at [67, 140] on button "Actions" at bounding box center [58, 140] width 68 height 28
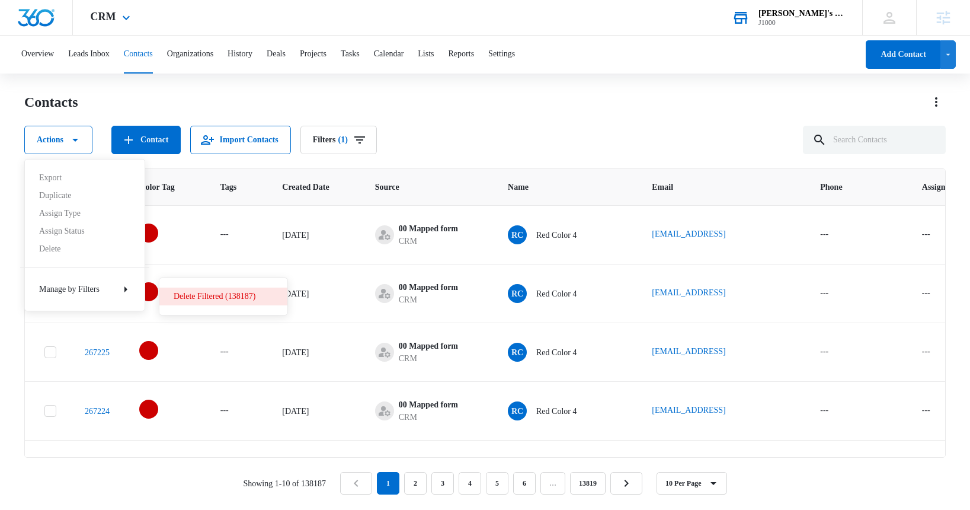
click at [207, 295] on div "Delete Filtered (138187)" at bounding box center [216, 296] width 85 height 8
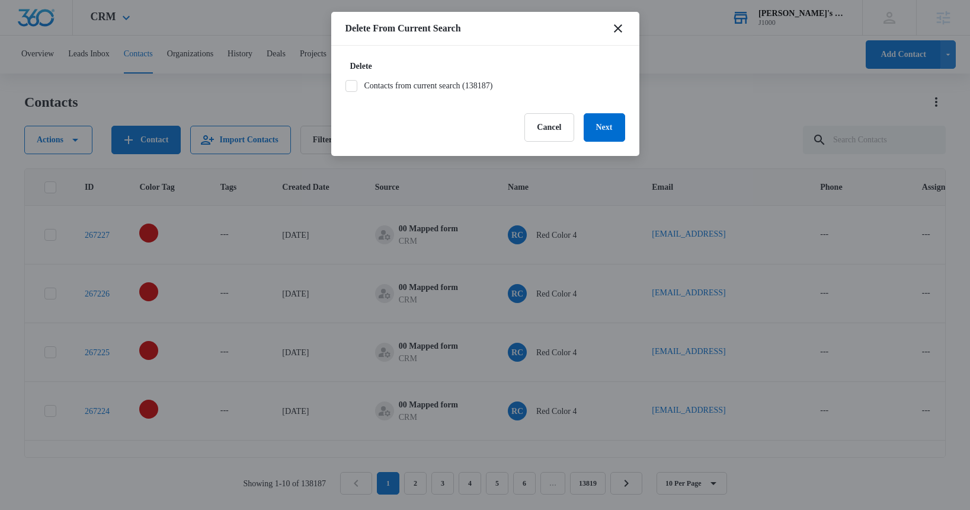
click at [450, 87] on label "Contacts from current search (138187)" at bounding box center [486, 85] width 280 height 12
click at [346, 86] on input "Contacts from current search (138187)" at bounding box center [346, 86] width 0 height 0
click at [611, 130] on button "Next" at bounding box center [604, 127] width 41 height 28
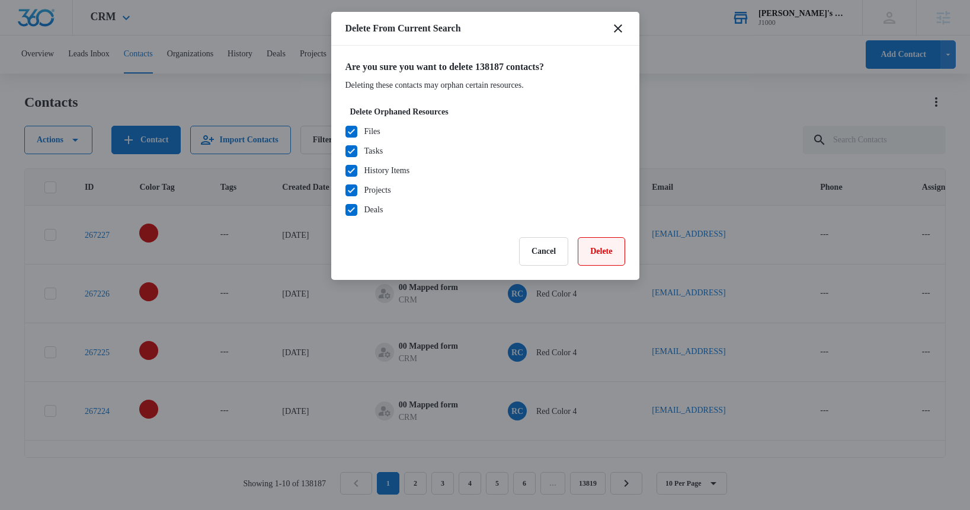
click at [599, 251] on button "Delete" at bounding box center [601, 251] width 47 height 28
click at [534, 251] on button "Cancel" at bounding box center [543, 251] width 49 height 28
